Goal: Task Accomplishment & Management: Use online tool/utility

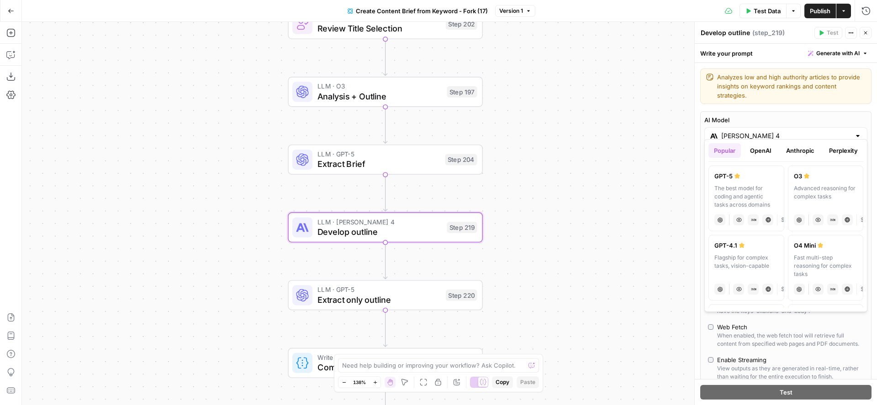
scroll to position [360, 1]
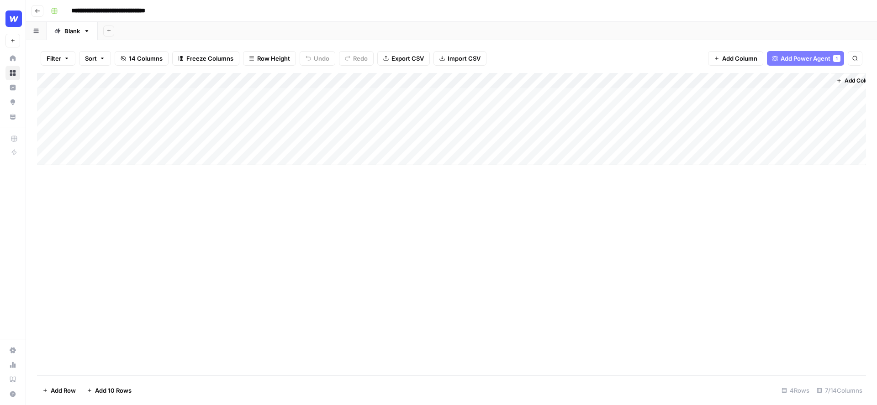
click at [35, 10] on icon "button" at bounding box center [37, 10] width 5 height 5
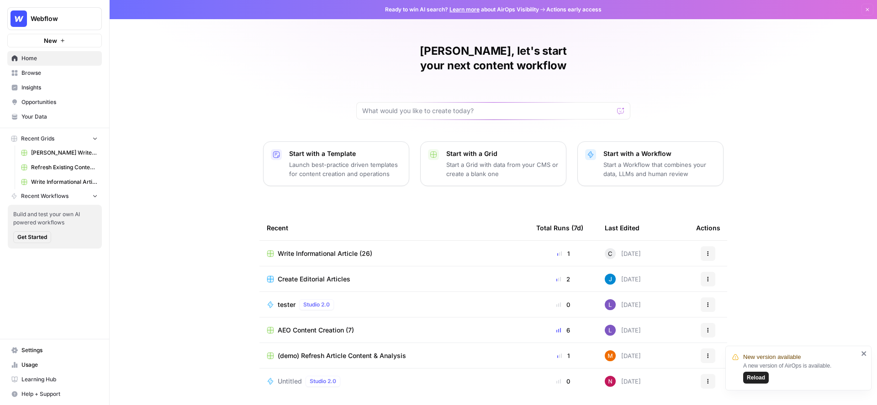
click at [36, 72] on span "Browse" at bounding box center [59, 73] width 76 height 8
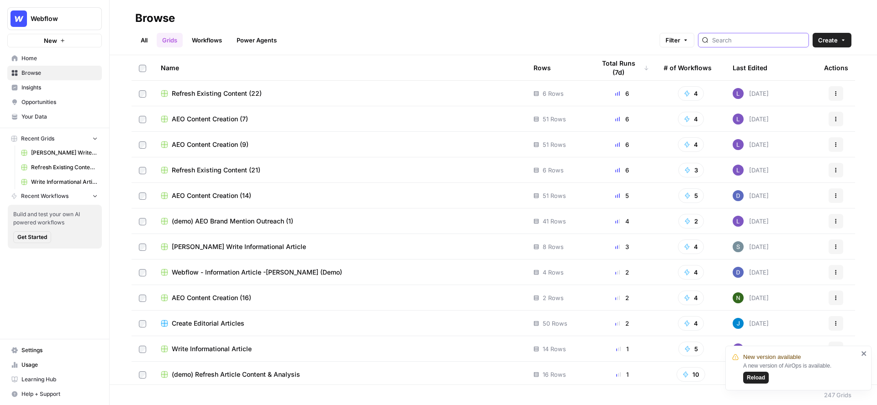
click at [761, 39] on input "search" at bounding box center [758, 40] width 93 height 9
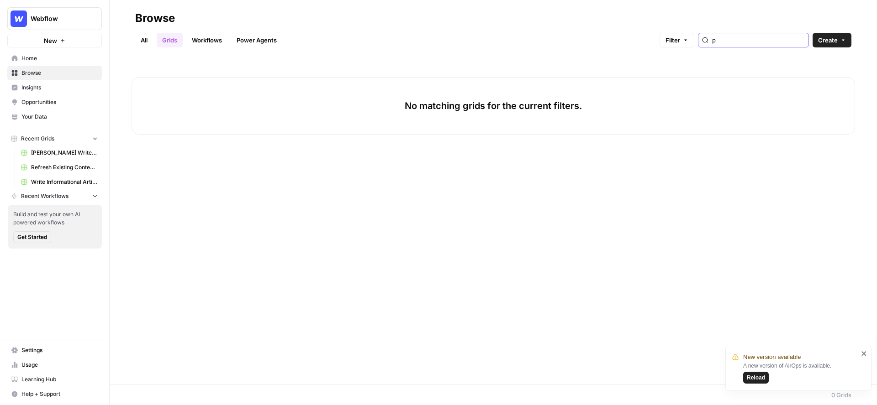
type input "p"
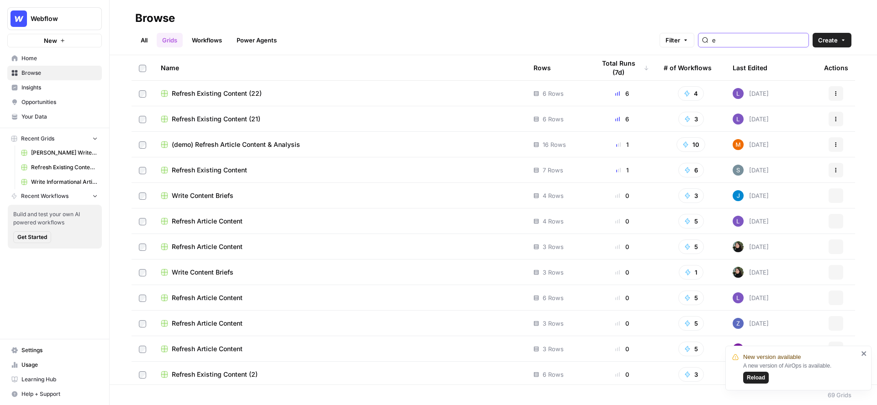
type input "e"
type input "refresh"
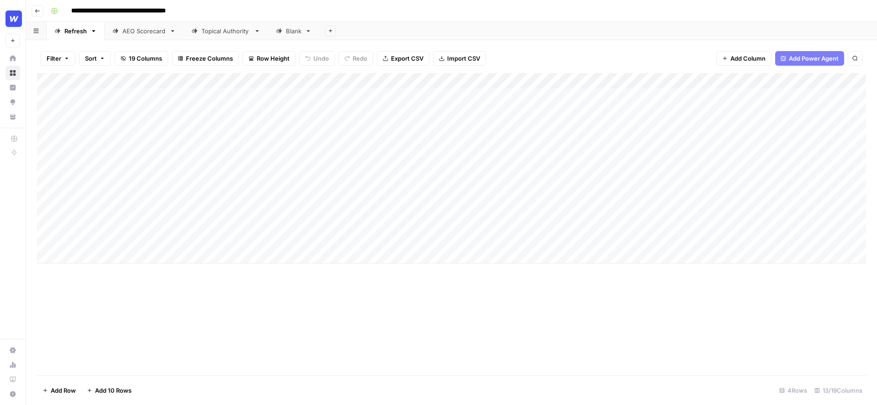
click at [487, 105] on div "Add Column" at bounding box center [451, 168] width 829 height 191
click at [543, 95] on div "Add Column" at bounding box center [451, 168] width 829 height 191
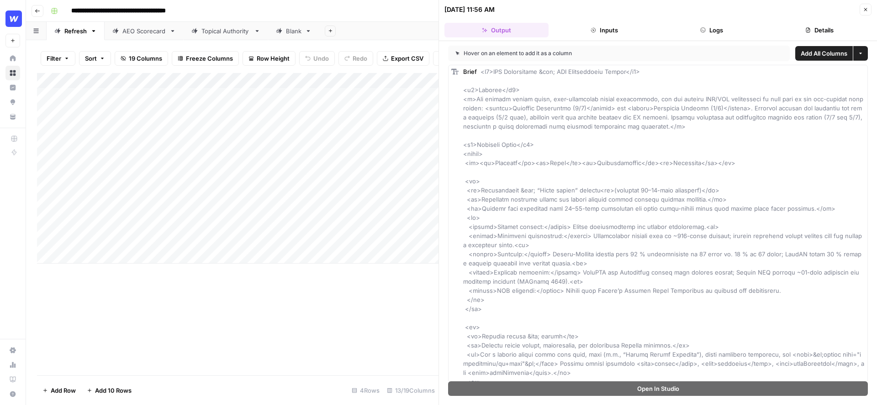
click at [865, 11] on icon "button" at bounding box center [864, 9] width 5 height 5
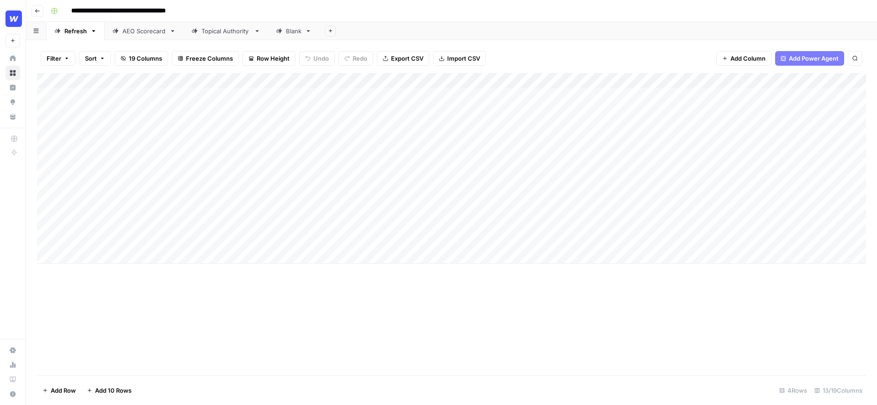
click at [640, 81] on div "Add Column" at bounding box center [451, 168] width 829 height 191
click at [615, 44] on div "Filter Sort 19 Columns Freeze Columns Row Height Undo Redo Export CSV Import CS…" at bounding box center [451, 58] width 829 height 29
click at [768, 82] on div "Add Column" at bounding box center [451, 168] width 829 height 191
click at [547, 78] on div "Add Column" at bounding box center [451, 168] width 829 height 191
click at [573, 46] on div "Filter Sort 19 Columns Freeze Columns Row Height Undo Redo Export CSV Import CS…" at bounding box center [451, 58] width 829 height 29
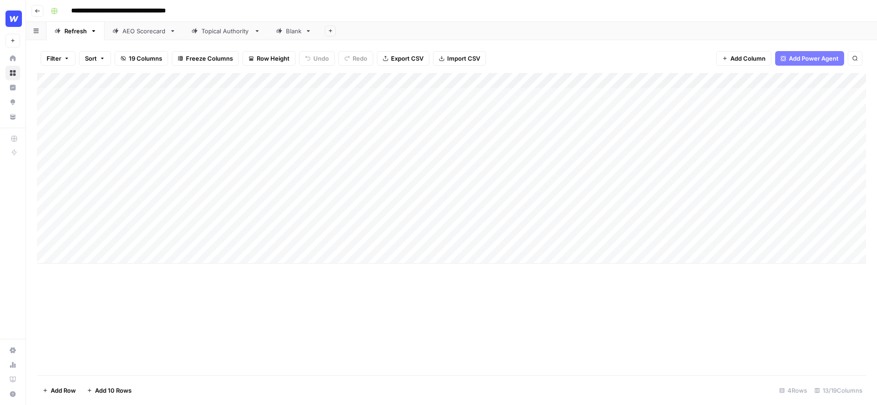
scroll to position [0, 5]
click at [328, 83] on div "Add Column" at bounding box center [451, 168] width 829 height 191
